Goal: Transaction & Acquisition: Subscribe to service/newsletter

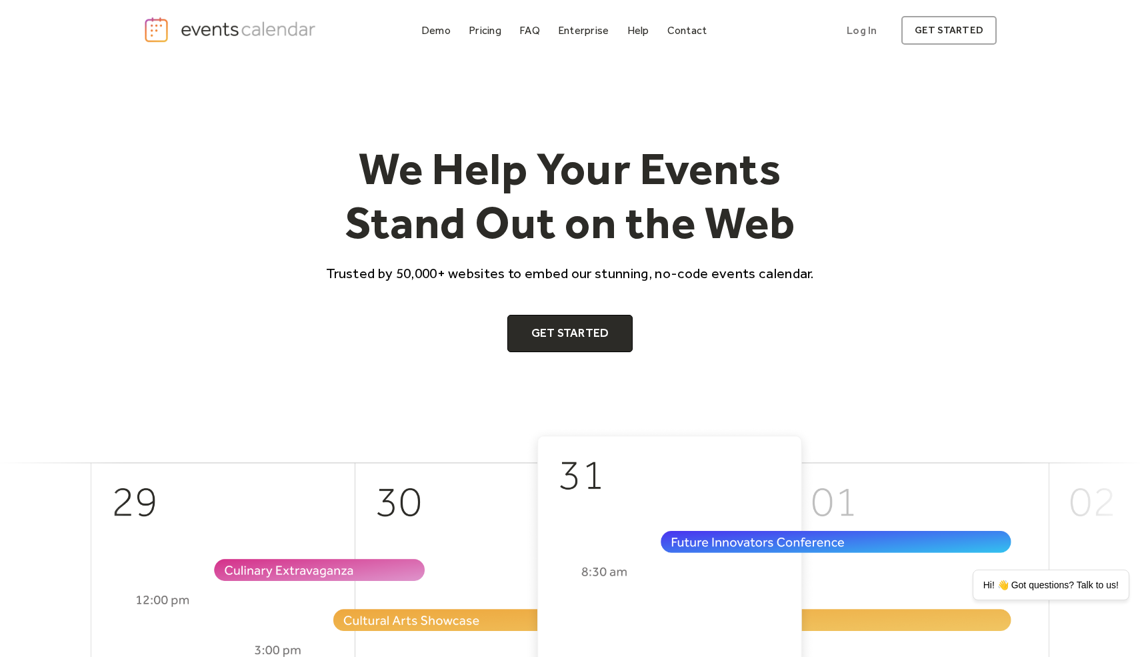
click at [577, 306] on div "We Help Your Events Stand Out on the Web Trusted by 50,000+ websites to embed o…" at bounding box center [570, 246] width 512 height 211
click at [577, 328] on link "Get Started" at bounding box center [570, 333] width 126 height 37
click at [439, 29] on div "Demo" at bounding box center [435, 30] width 29 height 7
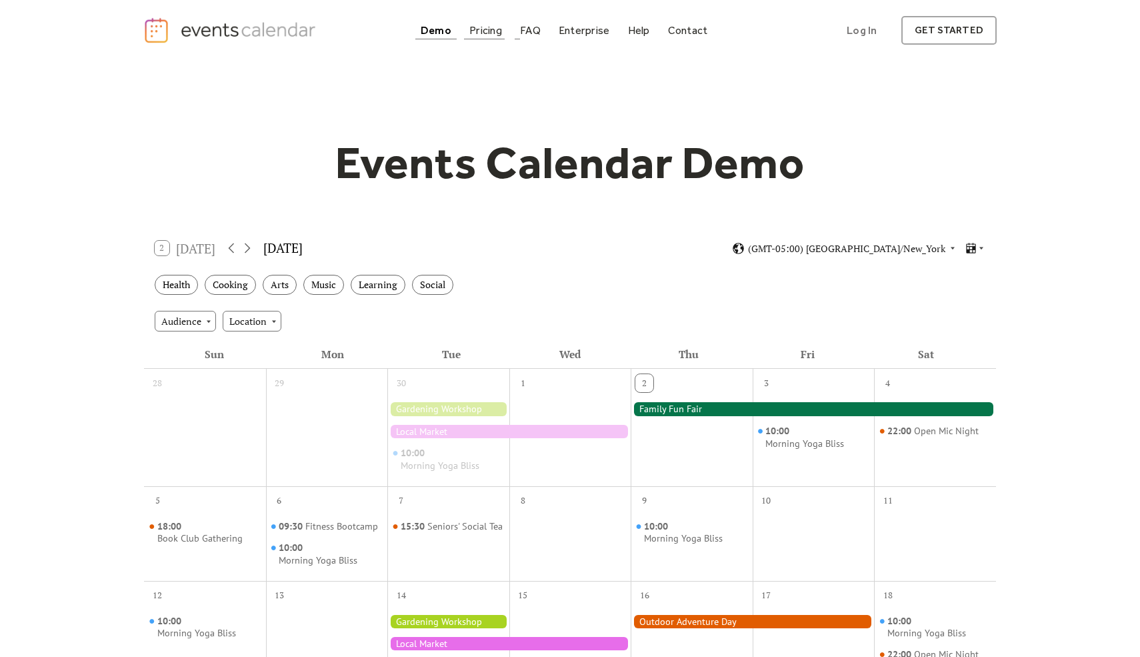
click at [481, 29] on div "Pricing" at bounding box center [485, 30] width 33 height 7
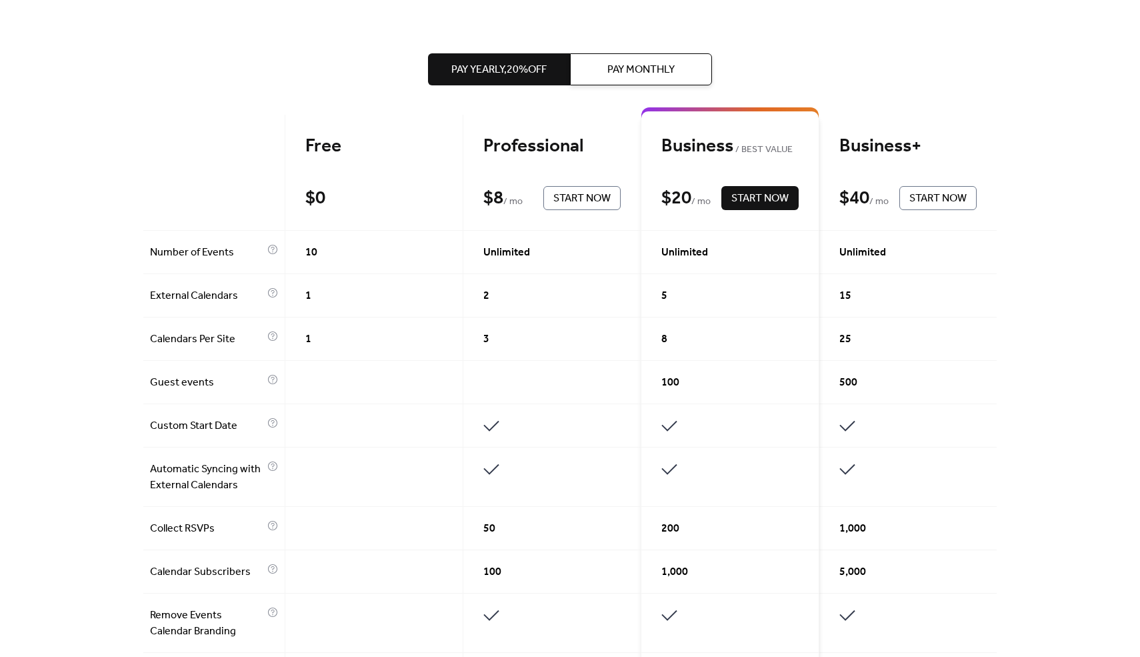
scroll to position [277, 0]
